Goal: Information Seeking & Learning: Learn about a topic

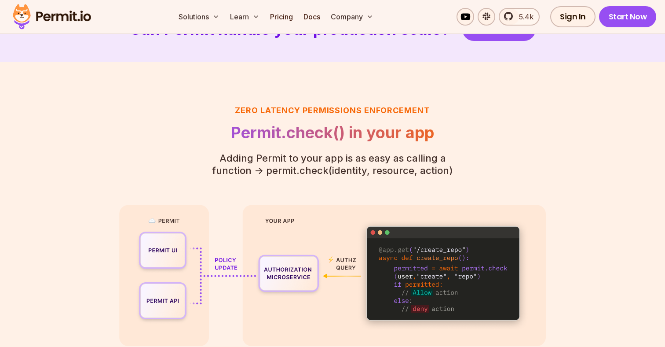
scroll to position [1889, 0]
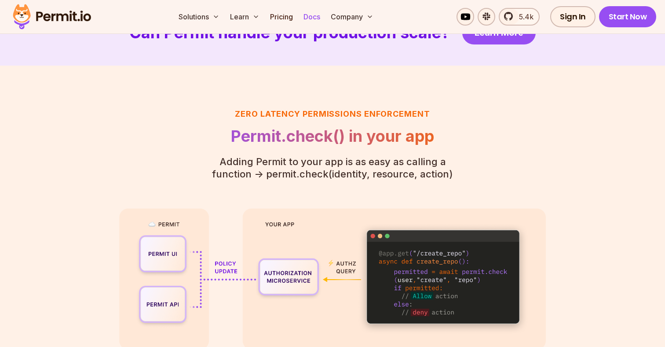
click at [321, 15] on link "Docs" at bounding box center [312, 17] width 24 height 18
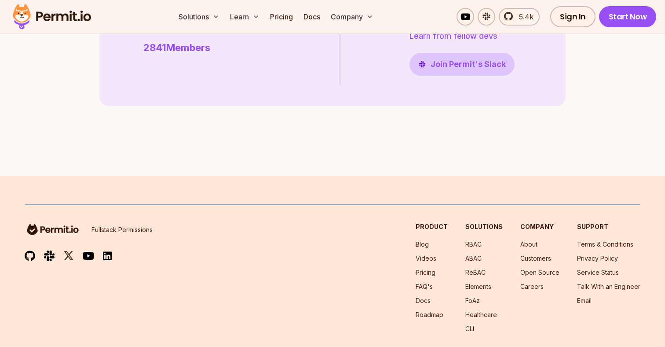
scroll to position [2576, 0]
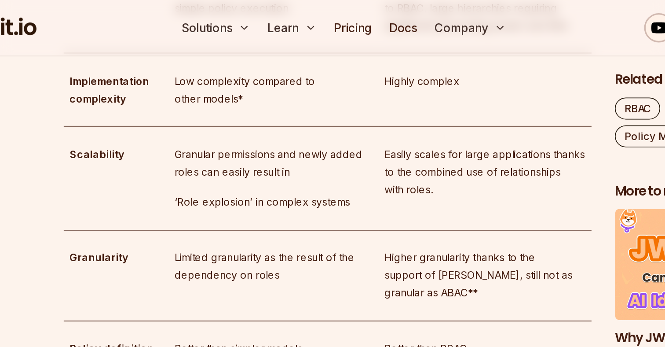
scroll to position [2120, 0]
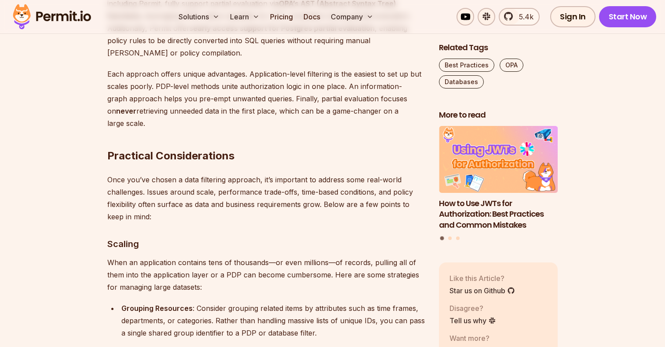
scroll to position [3446, 0]
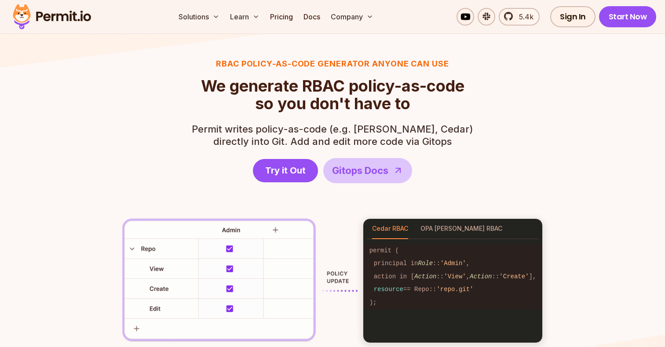
scroll to position [1091, 0]
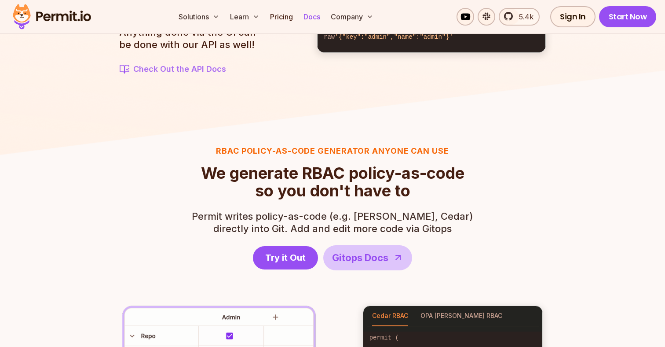
click at [301, 18] on link "Docs" at bounding box center [312, 17] width 24 height 18
